Goal: Task Accomplishment & Management: Use online tool/utility

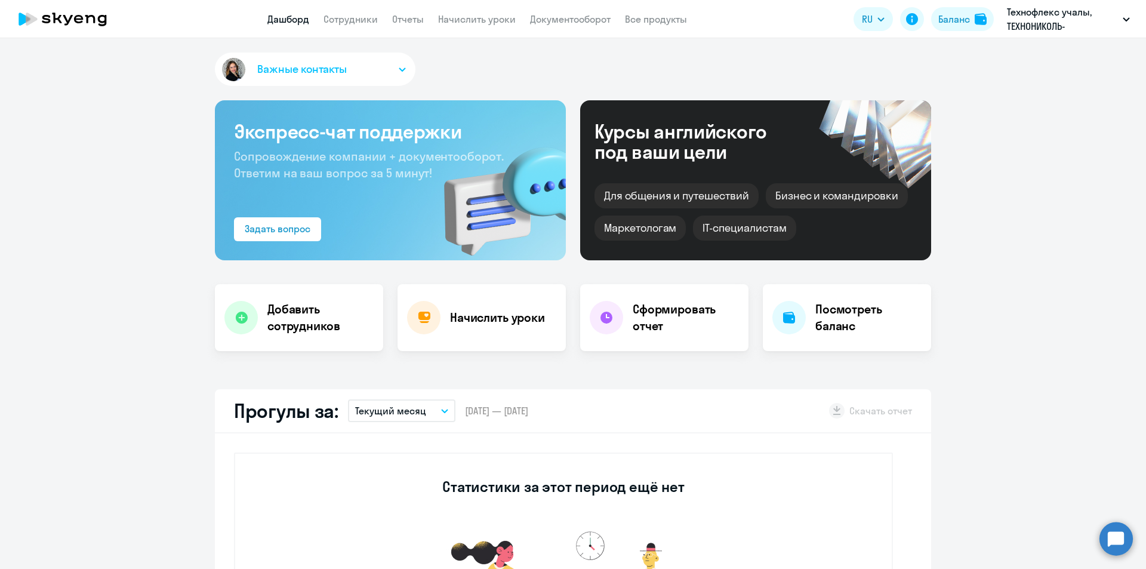
select select "30"
click at [454, 309] on h4 "Начислить уроки" at bounding box center [497, 317] width 95 height 17
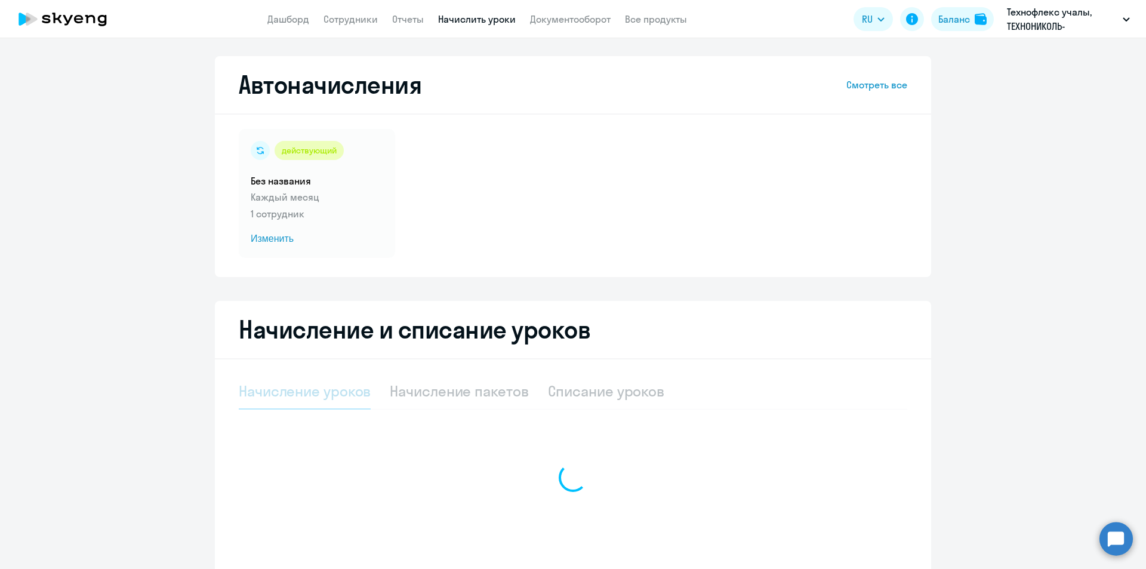
select select "10"
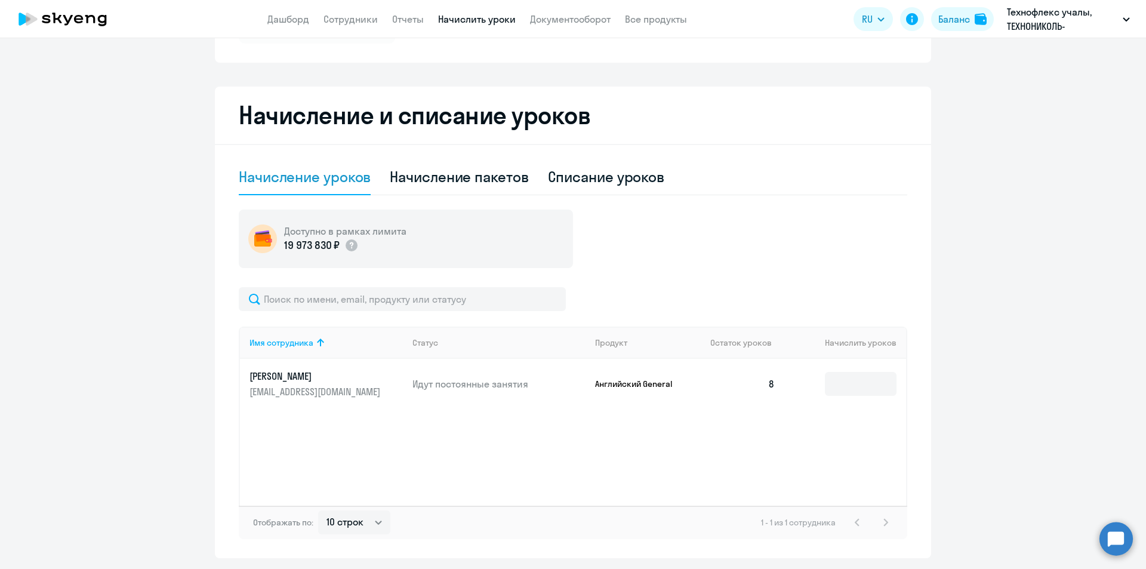
scroll to position [251, 0]
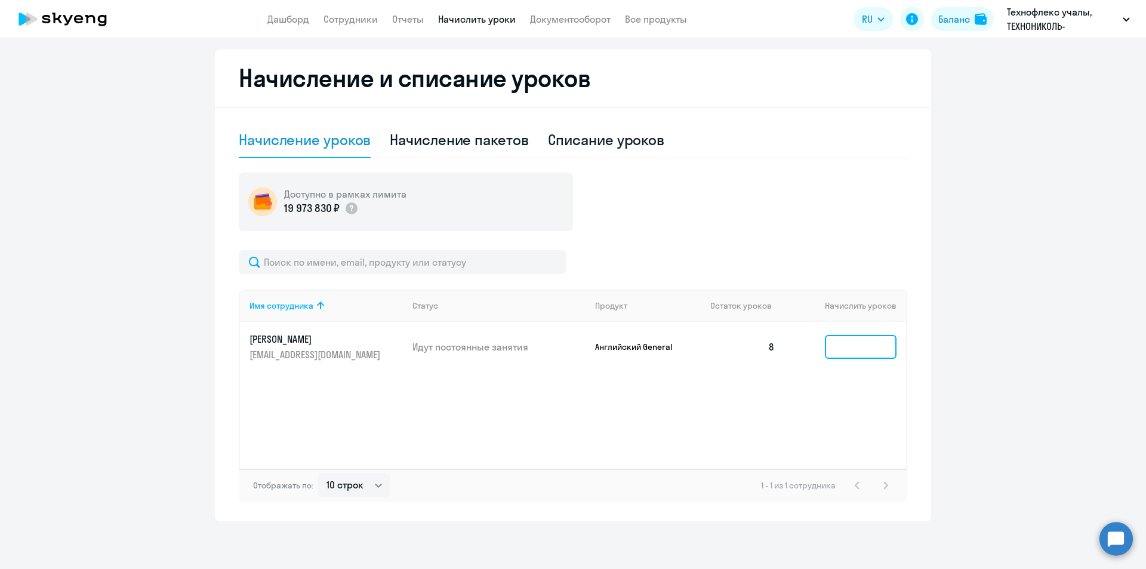
click at [853, 352] on input at bounding box center [861, 347] width 72 height 24
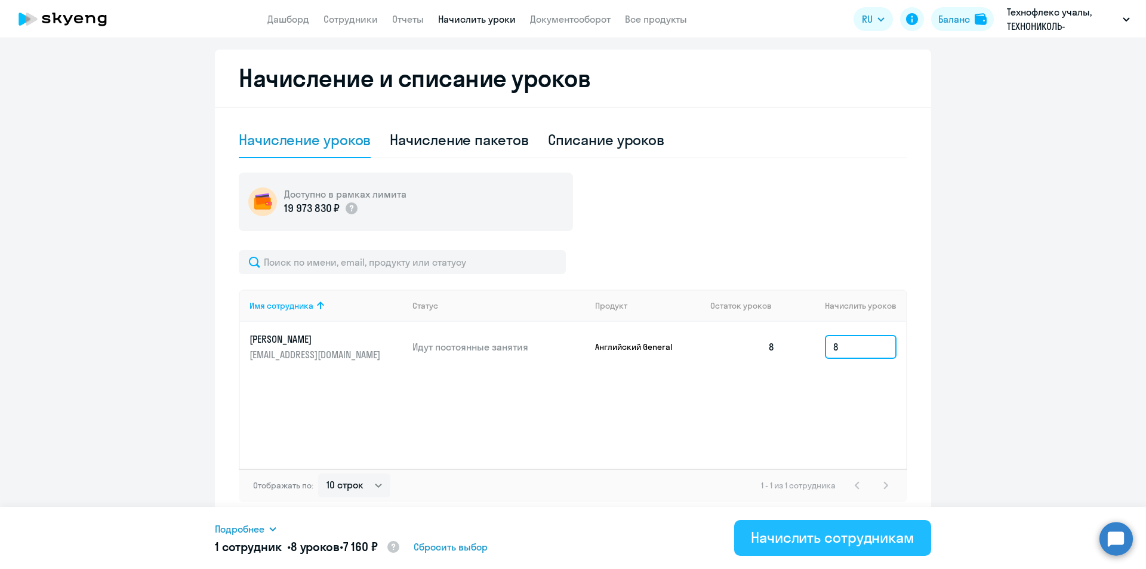
type input "8"
click at [806, 532] on div "Начислить сотрудникам" at bounding box center [833, 537] width 164 height 19
